Goal: Task Accomplishment & Management: Use online tool/utility

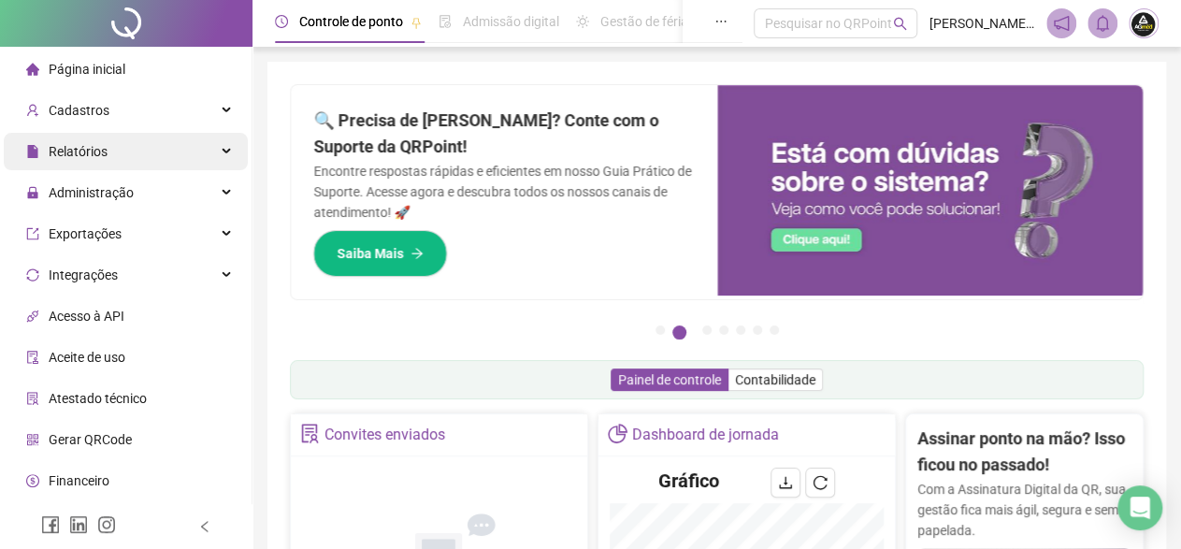
click at [86, 144] on span "Relatórios" at bounding box center [78, 151] width 59 height 15
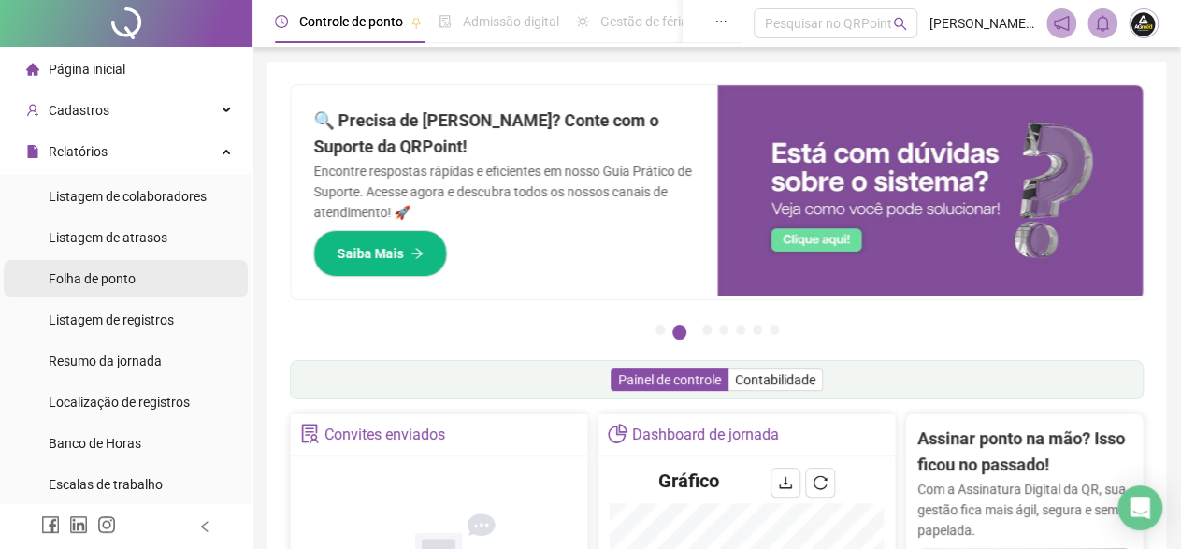
click at [107, 279] on span "Folha de ponto" at bounding box center [92, 278] width 87 height 15
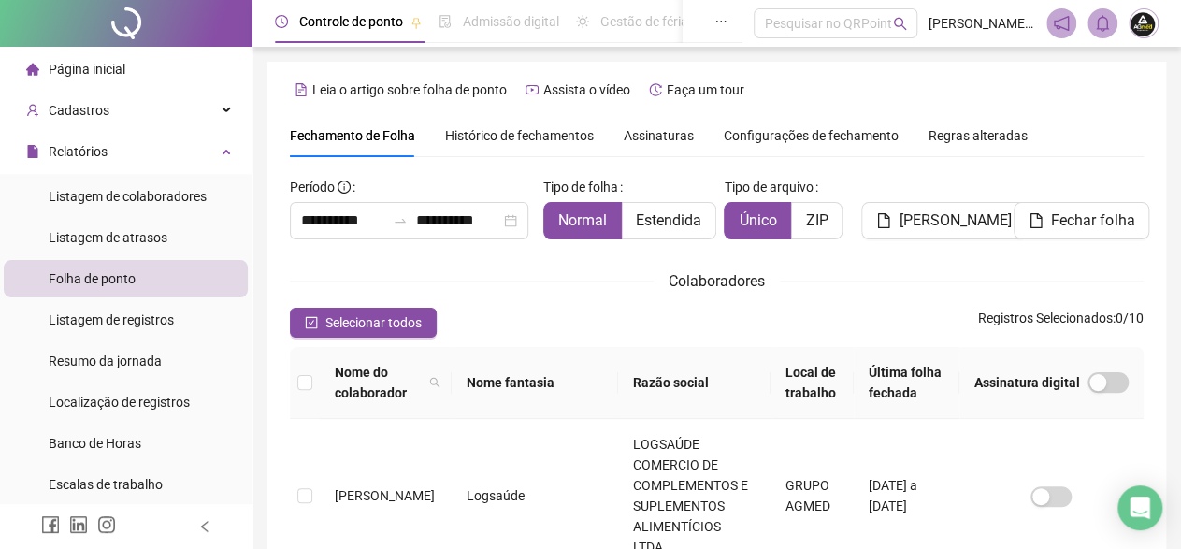
scroll to position [108, 0]
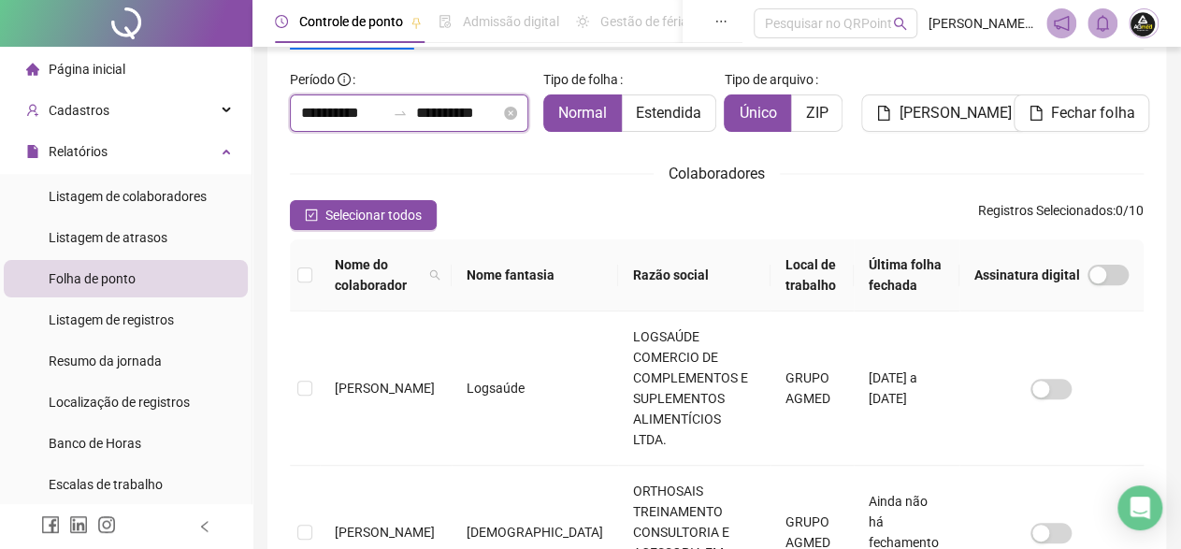
click at [446, 116] on input "**********" at bounding box center [457, 113] width 84 height 22
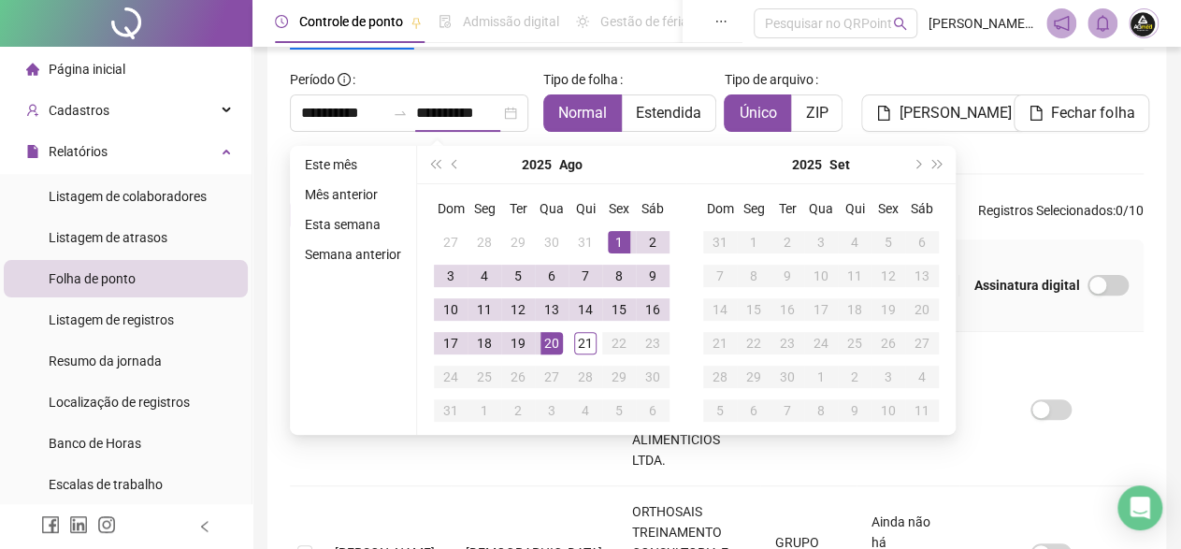
click at [428, 65] on div "**********" at bounding box center [409, 98] width 238 height 67
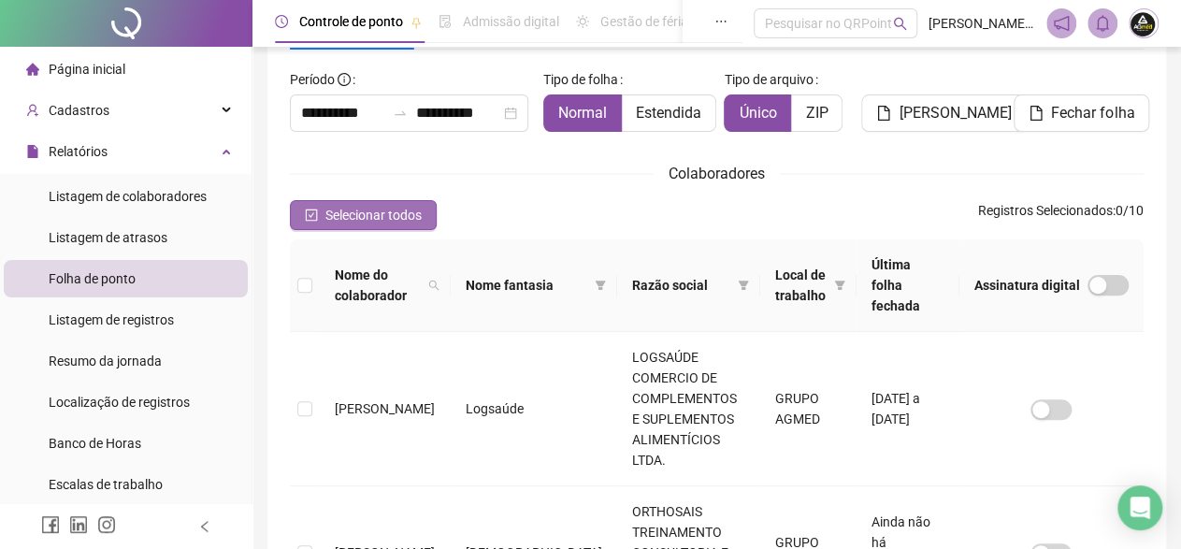
click at [370, 209] on span "Selecionar todos" at bounding box center [373, 215] width 96 height 21
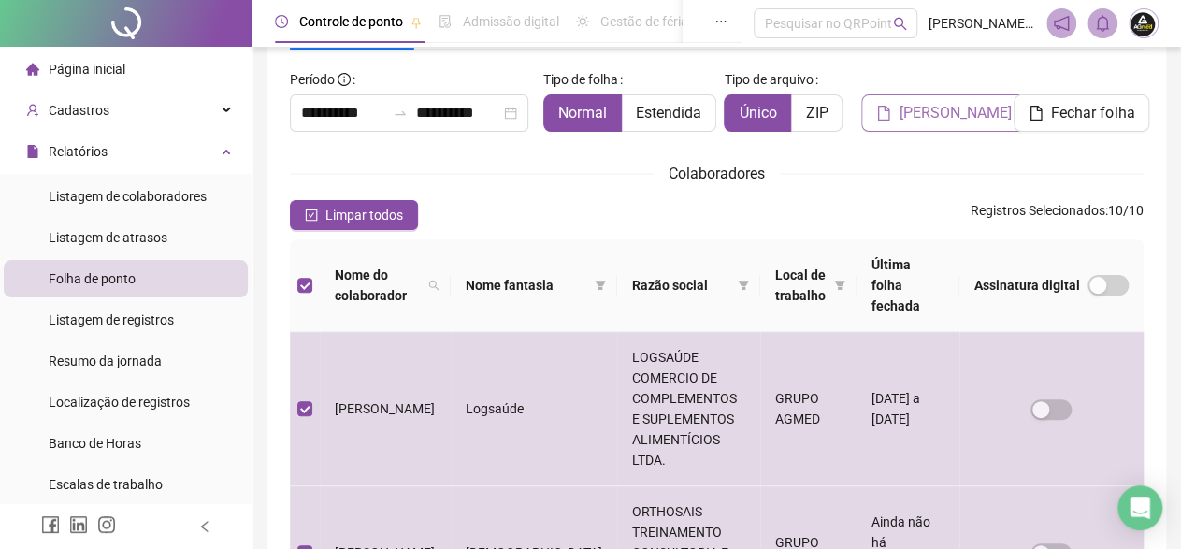
click at [955, 114] on span "[PERSON_NAME]" at bounding box center [955, 113] width 112 height 22
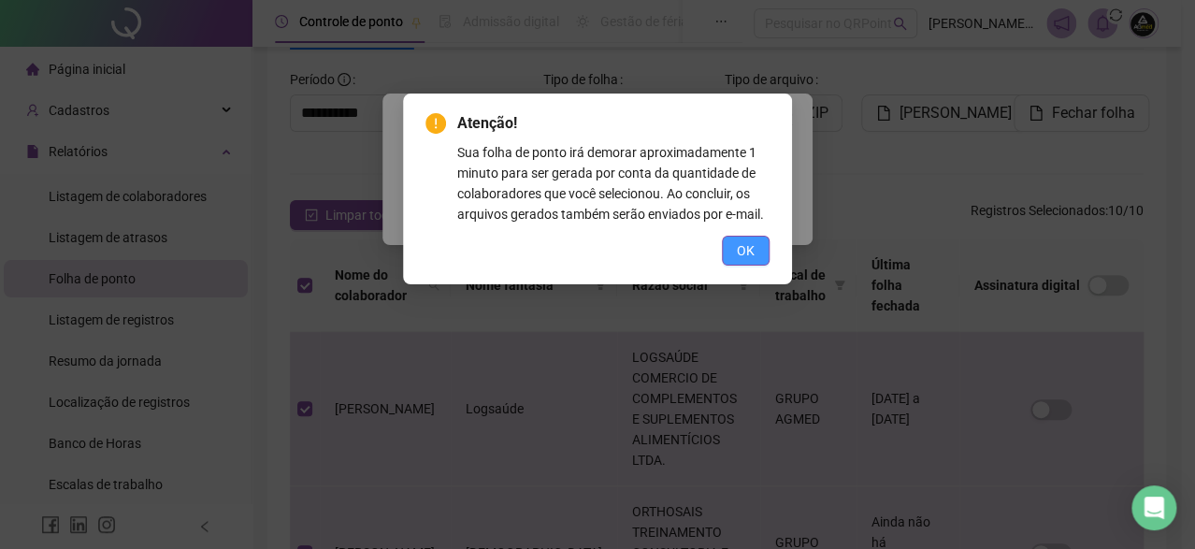
click at [751, 256] on span "OK" at bounding box center [746, 250] width 18 height 21
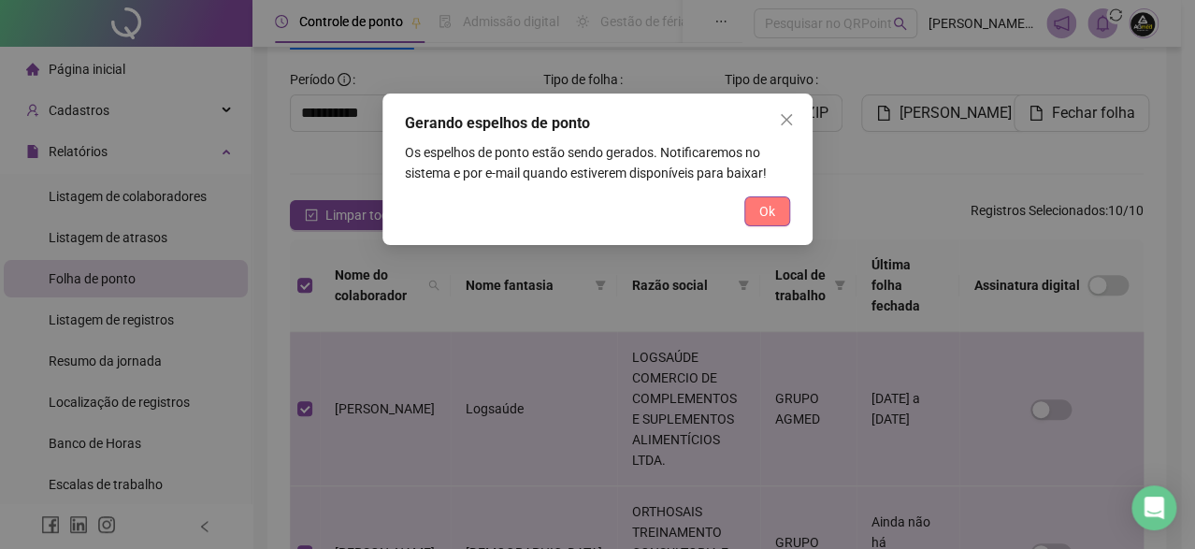
click at [771, 215] on span "Ok" at bounding box center [767, 211] width 16 height 21
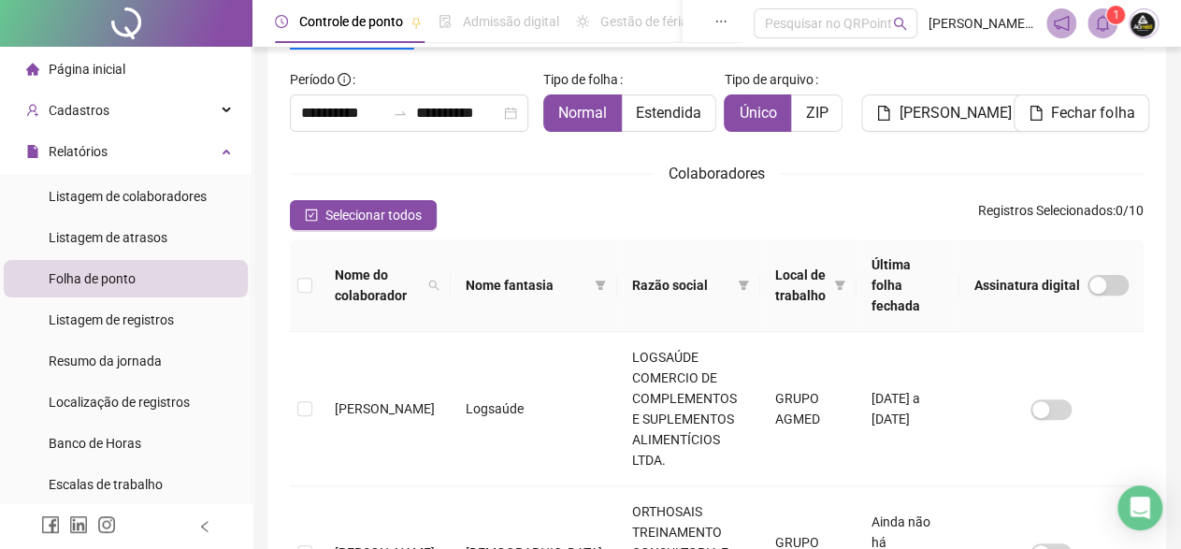
click at [1099, 28] on icon "bell" at bounding box center [1102, 23] width 13 height 17
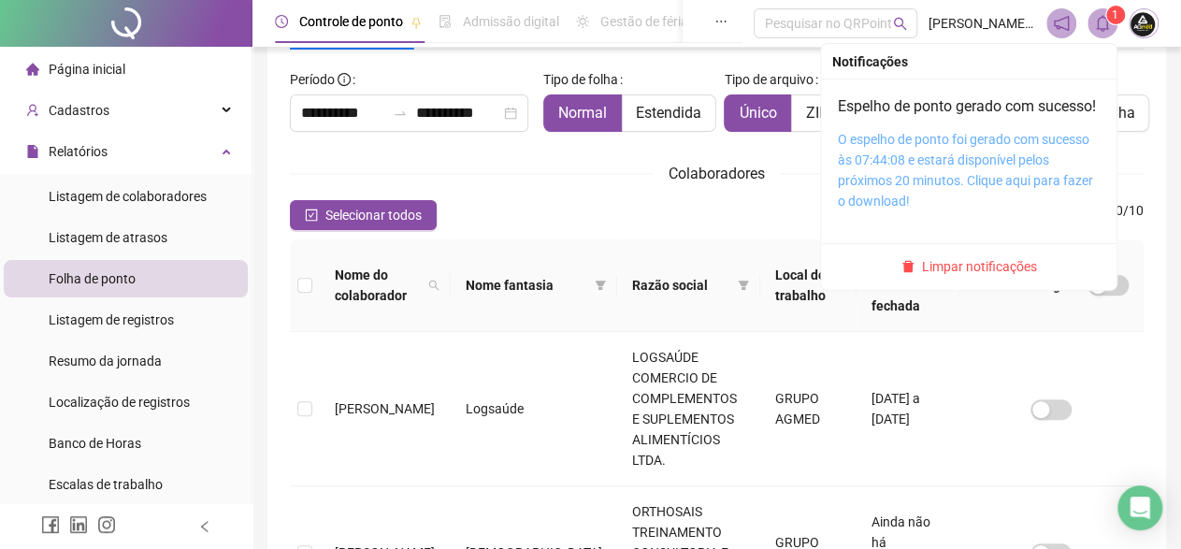
click at [1055, 162] on link "O espelho de ponto foi gerado com sucesso às 07:44:08 e estará disponível pelos…" at bounding box center [965, 170] width 255 height 77
